Goal: Download file/media

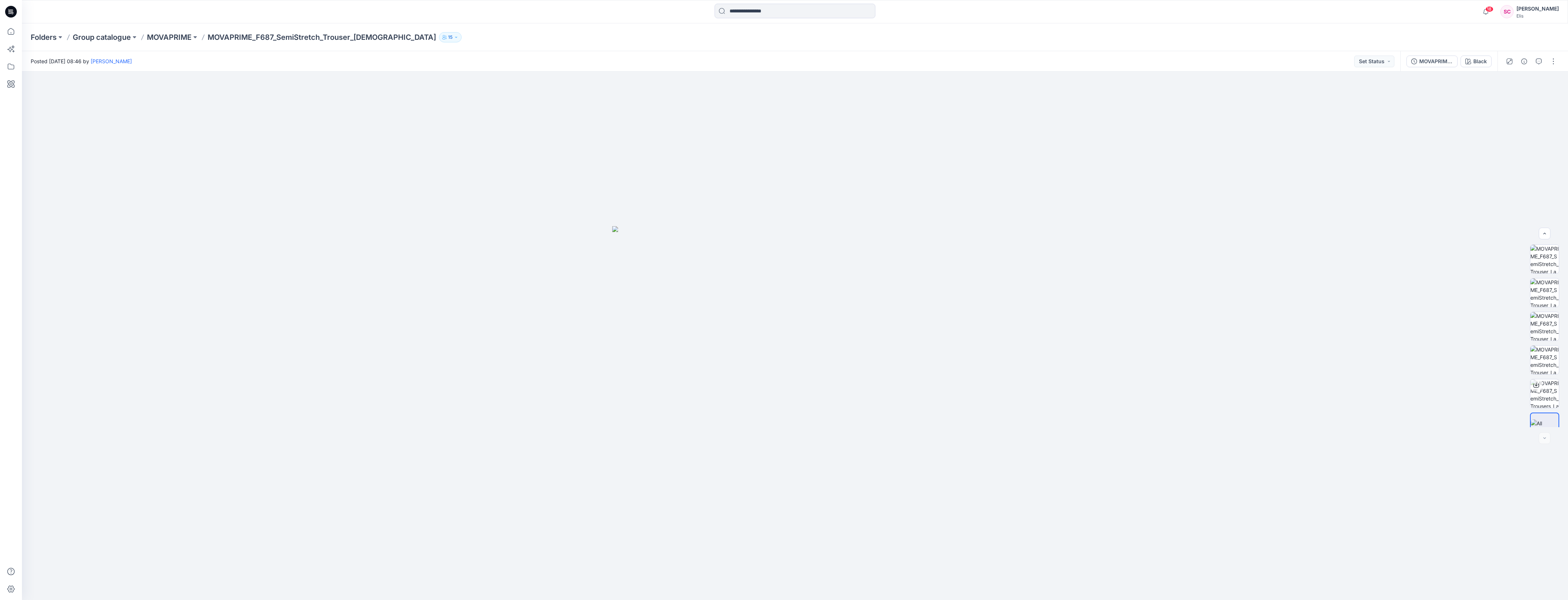
scroll to position [15, 0]
click at [162, 40] on p "MOVAPRIME" at bounding box center [169, 37] width 44 height 10
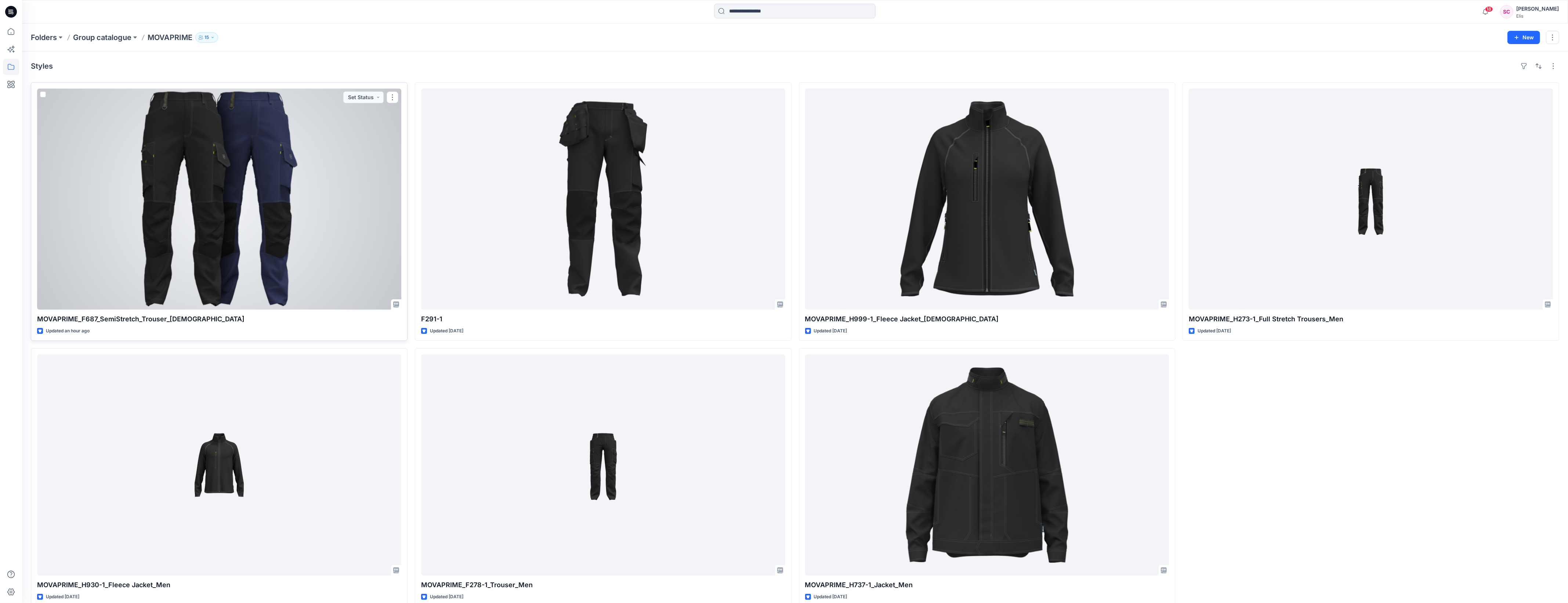
click at [304, 201] on div at bounding box center [219, 199] width 364 height 221
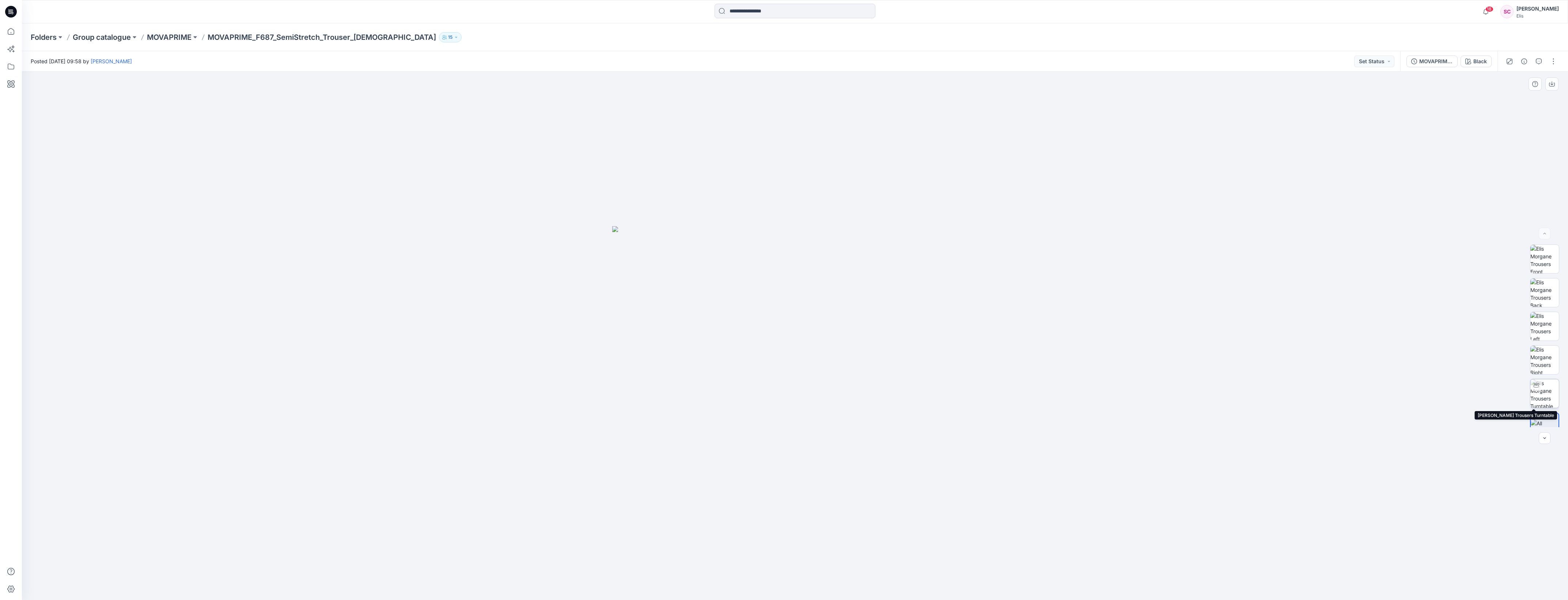
click at [1541, 394] on img at bounding box center [1544, 393] width 29 height 29
click at [1474, 64] on div "Black" at bounding box center [1480, 61] width 13 height 8
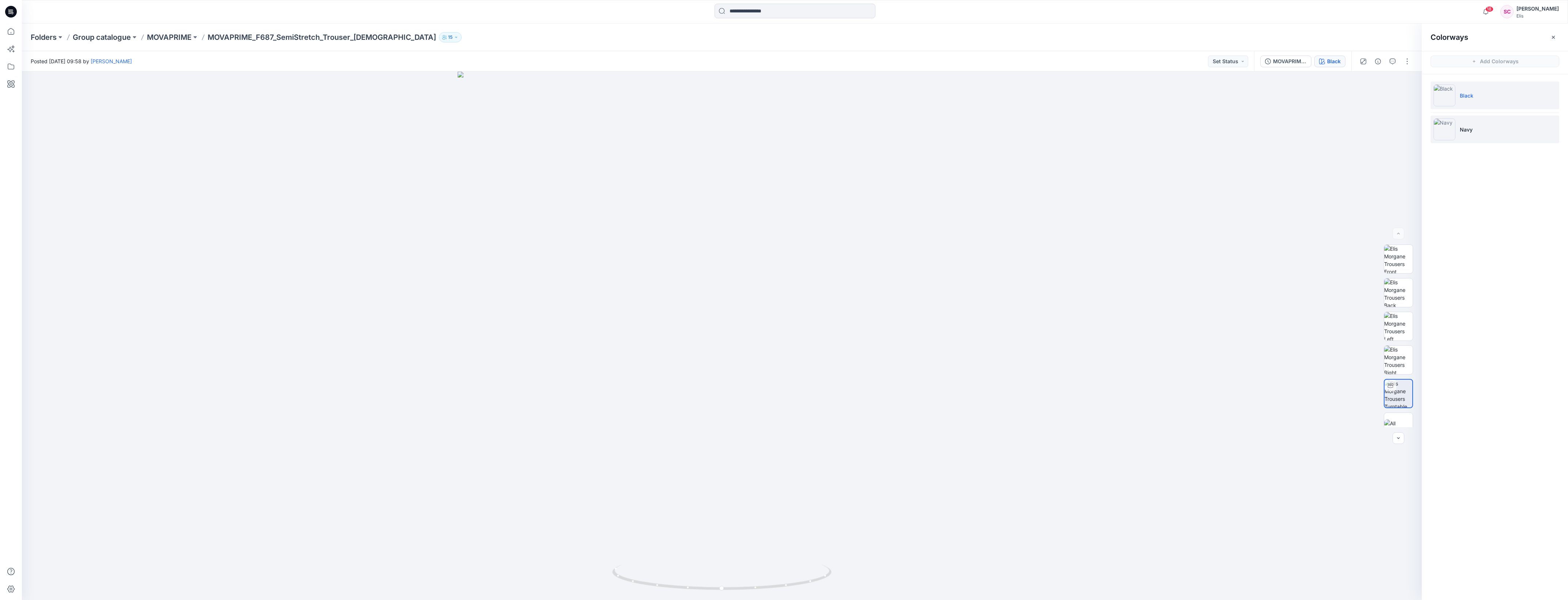
click at [1462, 128] on p "Navy" at bounding box center [1466, 130] width 13 height 8
click at [728, 424] on img at bounding box center [722, 336] width 528 height 528
click at [1395, 397] on img at bounding box center [1398, 393] width 29 height 29
drag, startPoint x: 821, startPoint y: 576, endPoint x: 625, endPoint y: 547, distance: 198.1
click at [625, 547] on div at bounding box center [722, 336] width 1400 height 528
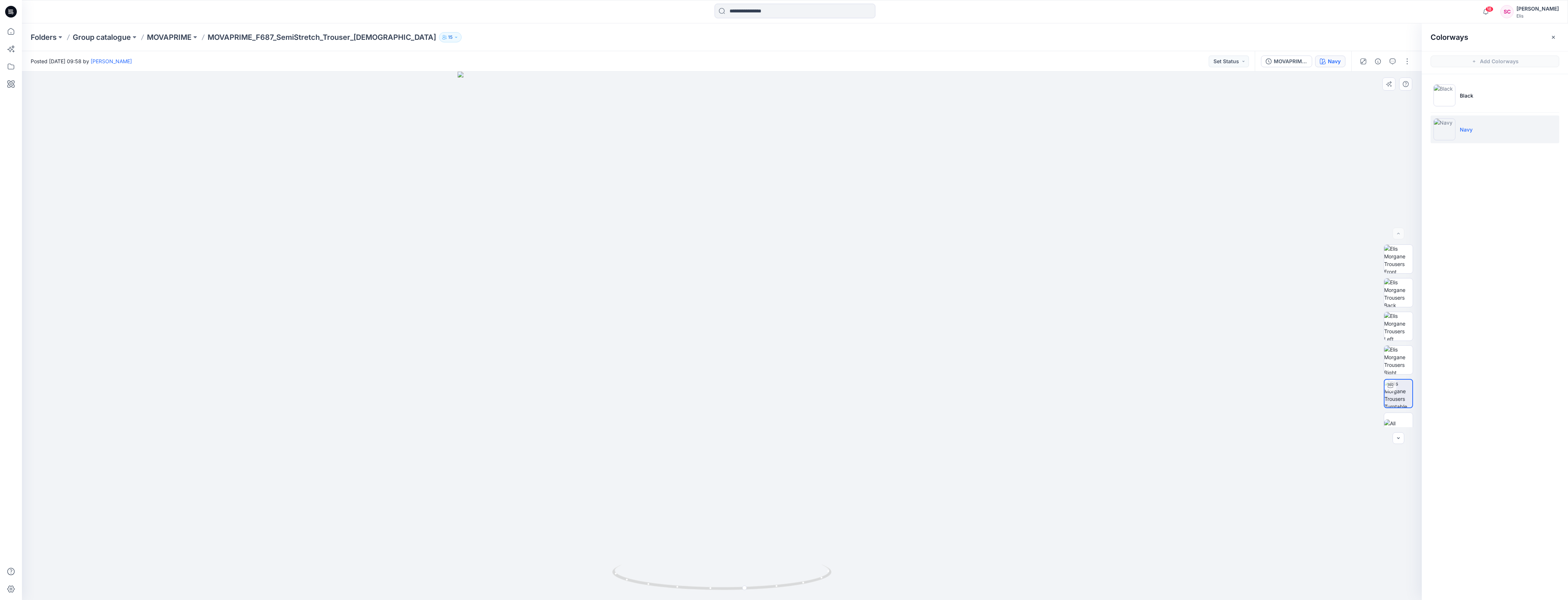
click at [349, 164] on div at bounding box center [722, 336] width 1400 height 528
click at [164, 35] on p "MOVAPRIME" at bounding box center [169, 37] width 44 height 10
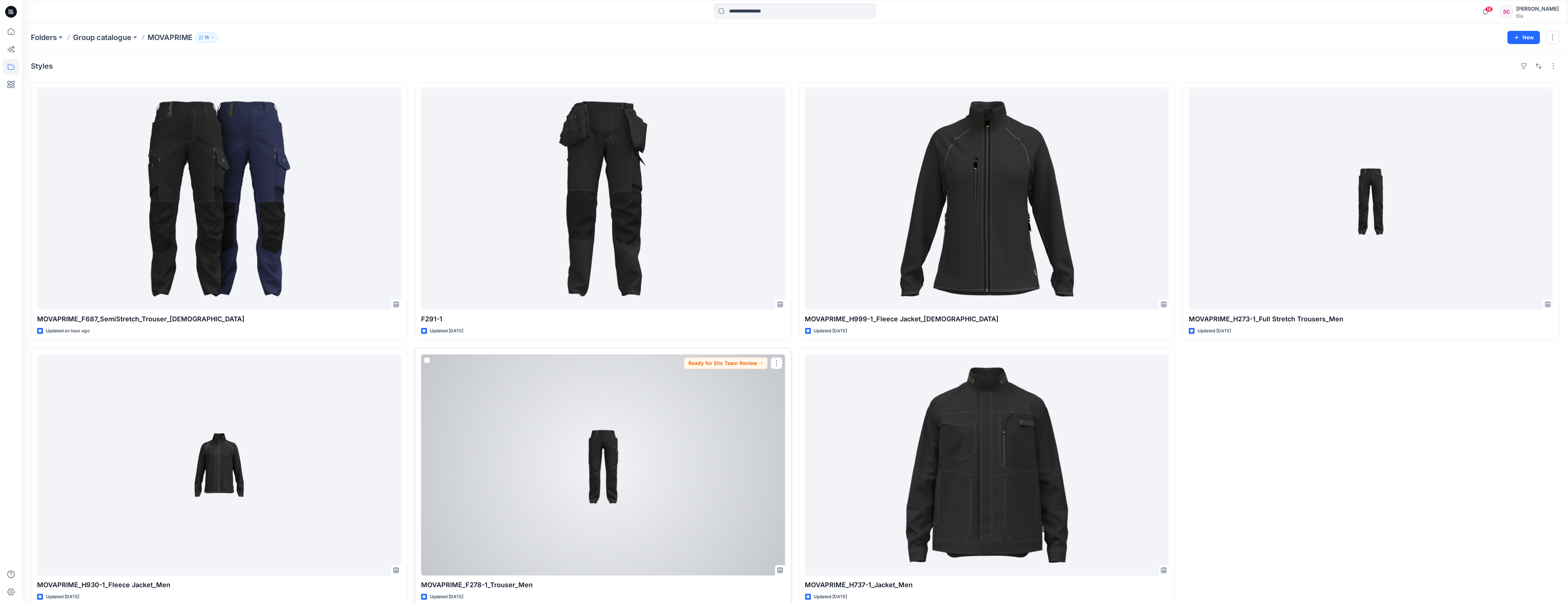
click at [585, 440] on div at bounding box center [603, 464] width 364 height 221
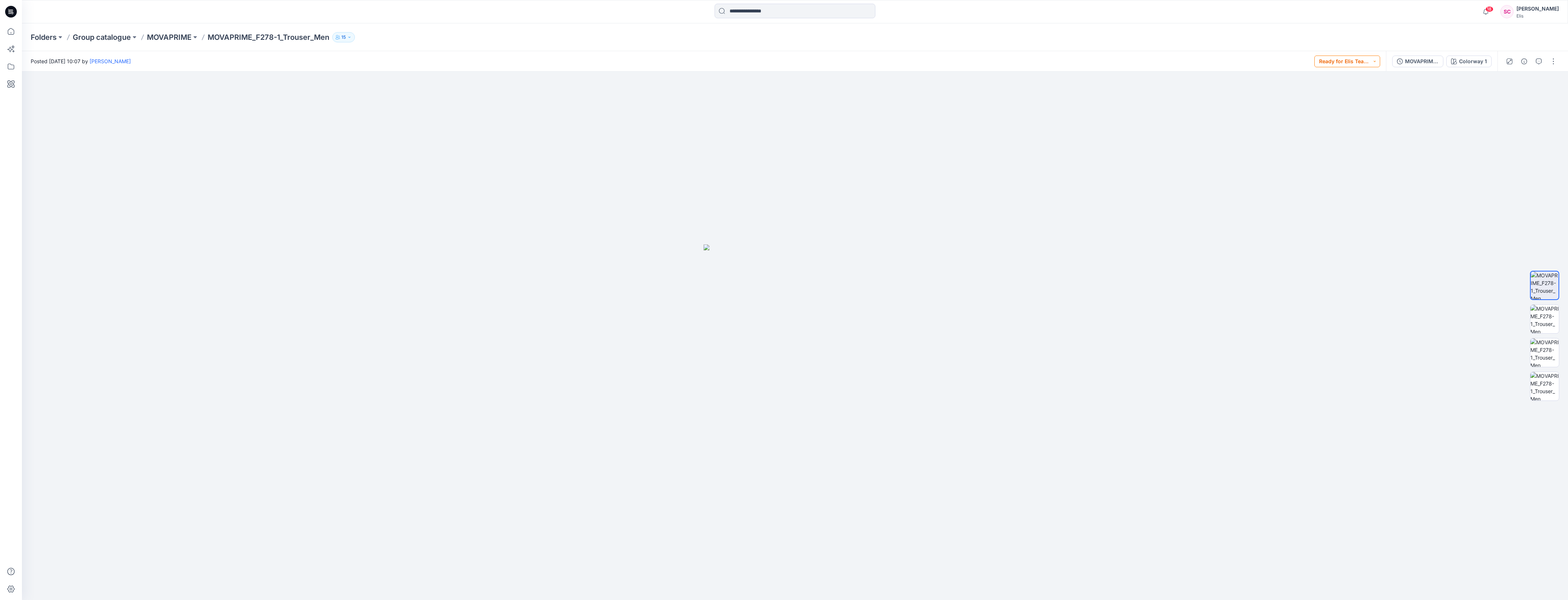
click at [1374, 63] on button "Ready for Elis Team Review" at bounding box center [1347, 61] width 66 height 12
click at [1265, 57] on div "Posted [DATE] 10:07 by [PERSON_NAME] Ready for Elis Team Review Set Status Acce…" at bounding box center [704, 61] width 1364 height 20
click at [1426, 60] on div "MOVAPRIME_F278-1_Trouser_Men (1)" at bounding box center [1421, 61] width 33 height 8
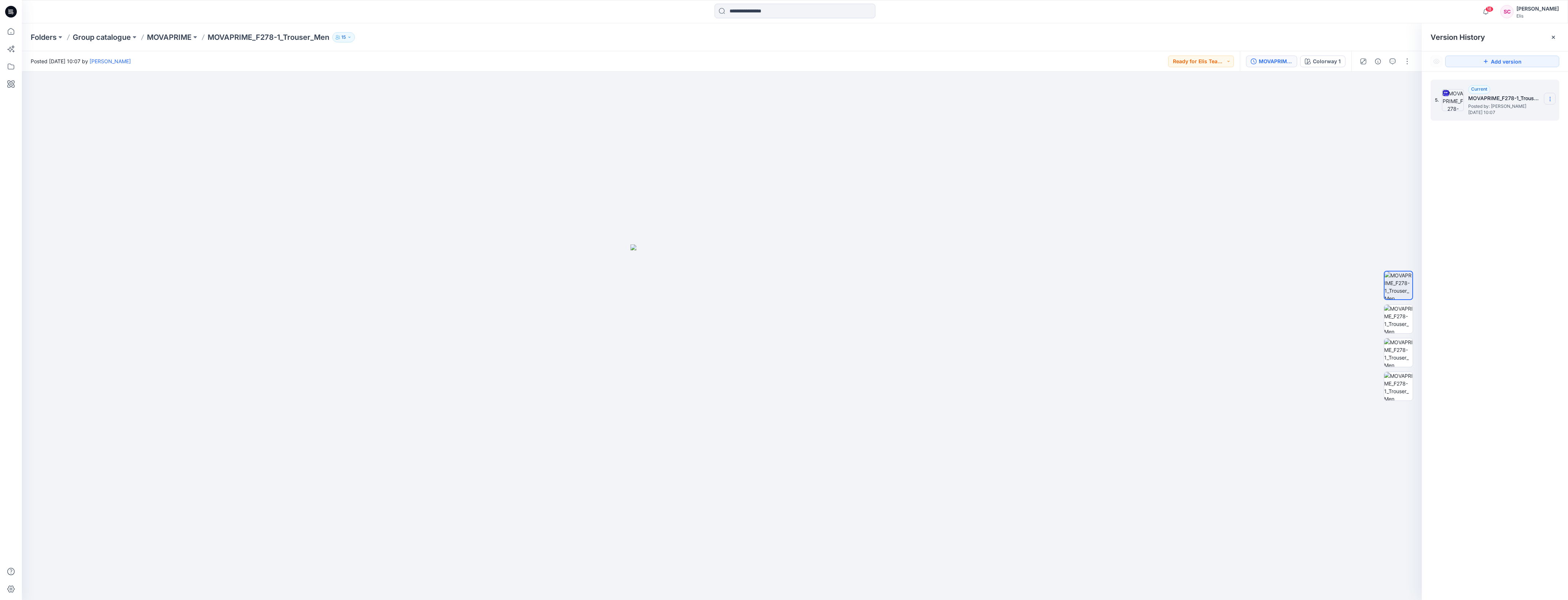
click at [1549, 98] on icon at bounding box center [1550, 99] width 6 height 6
click at [1516, 114] on span "Download Source BW File" at bounding box center [1513, 114] width 61 height 9
click at [173, 38] on p "MOVAPRIME" at bounding box center [169, 37] width 44 height 10
